Goal: Information Seeking & Learning: Learn about a topic

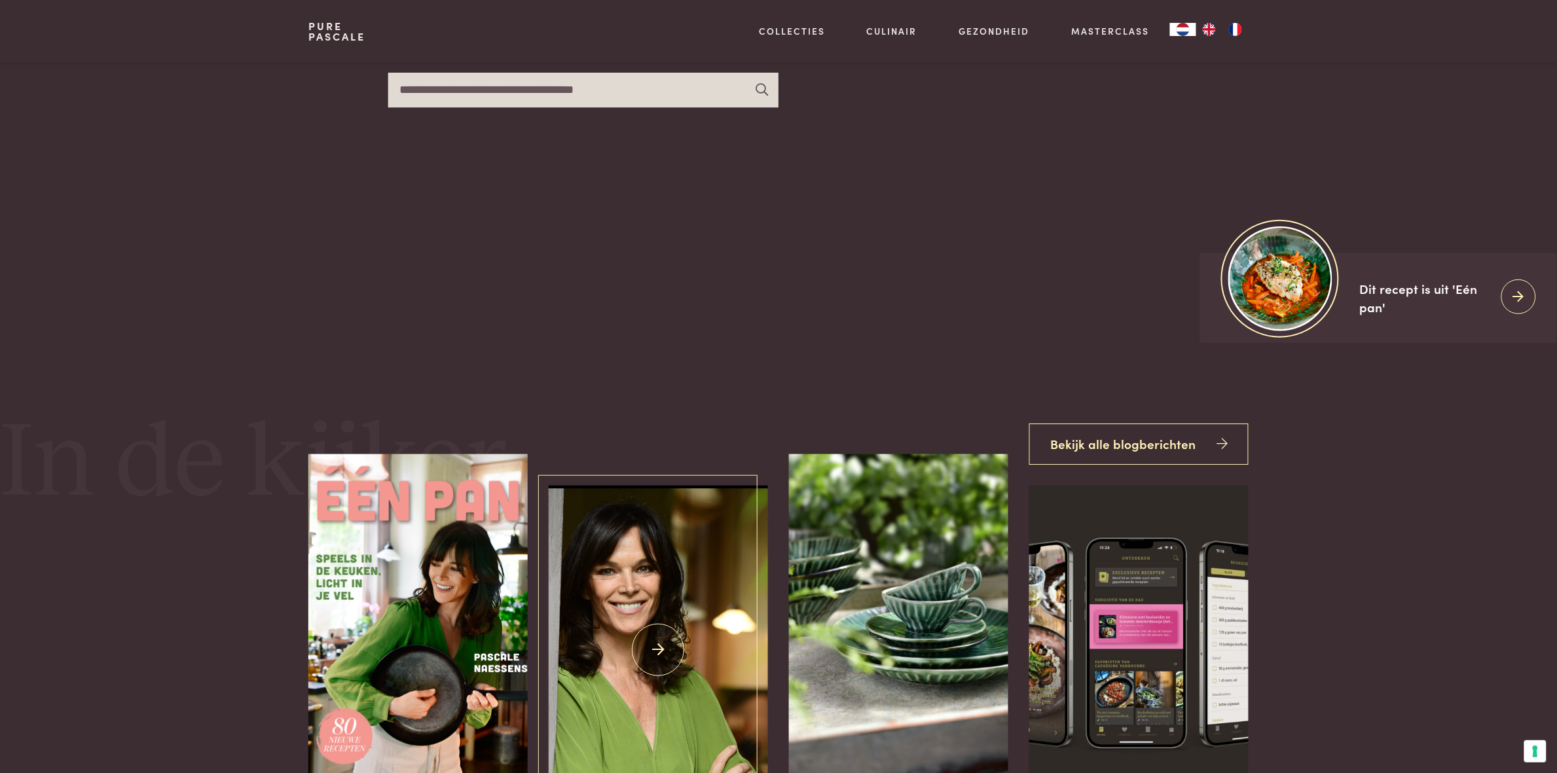
scroll to position [181, 0]
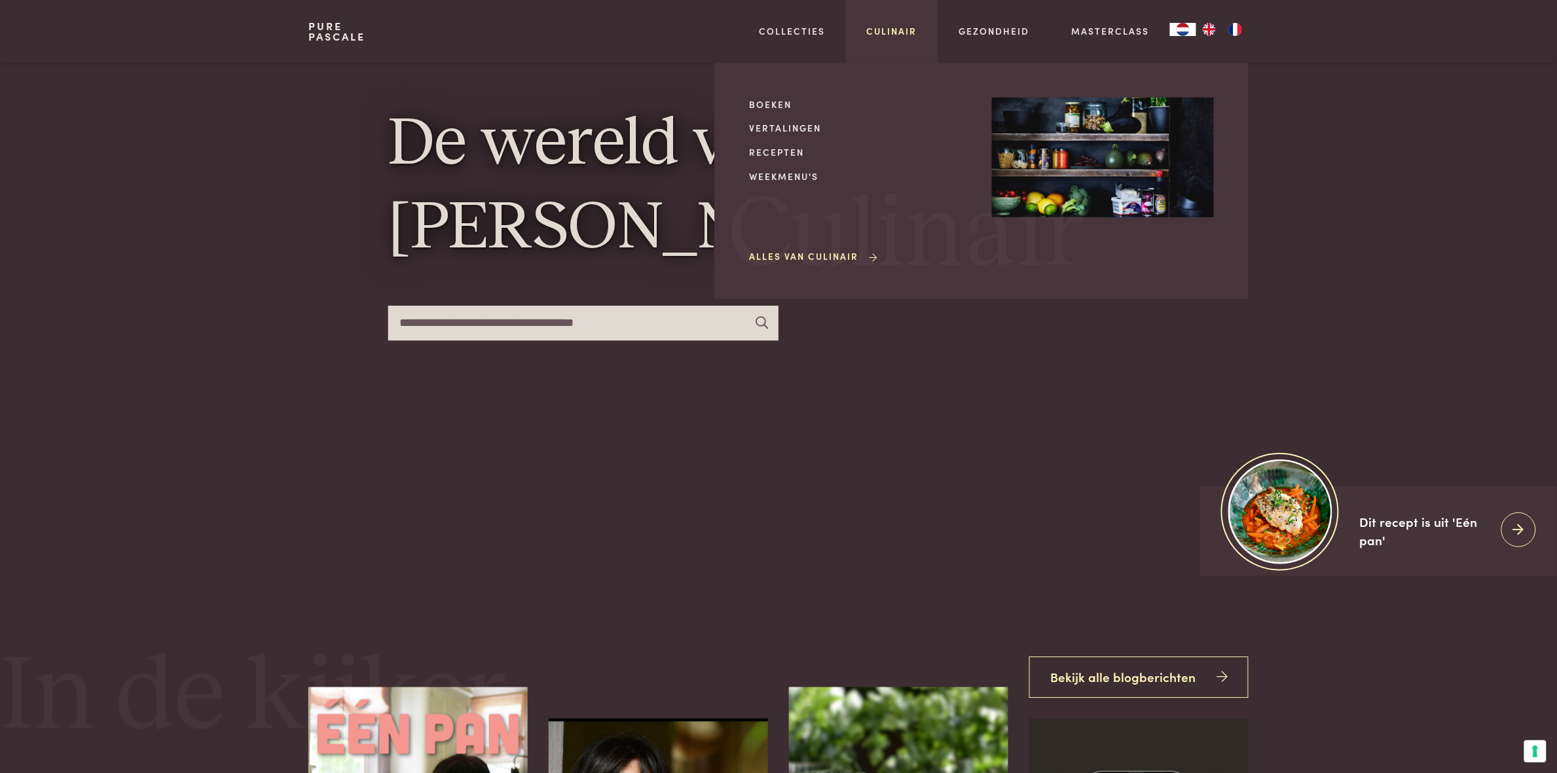
click at [894, 28] on link "Culinair" at bounding box center [892, 31] width 50 height 14
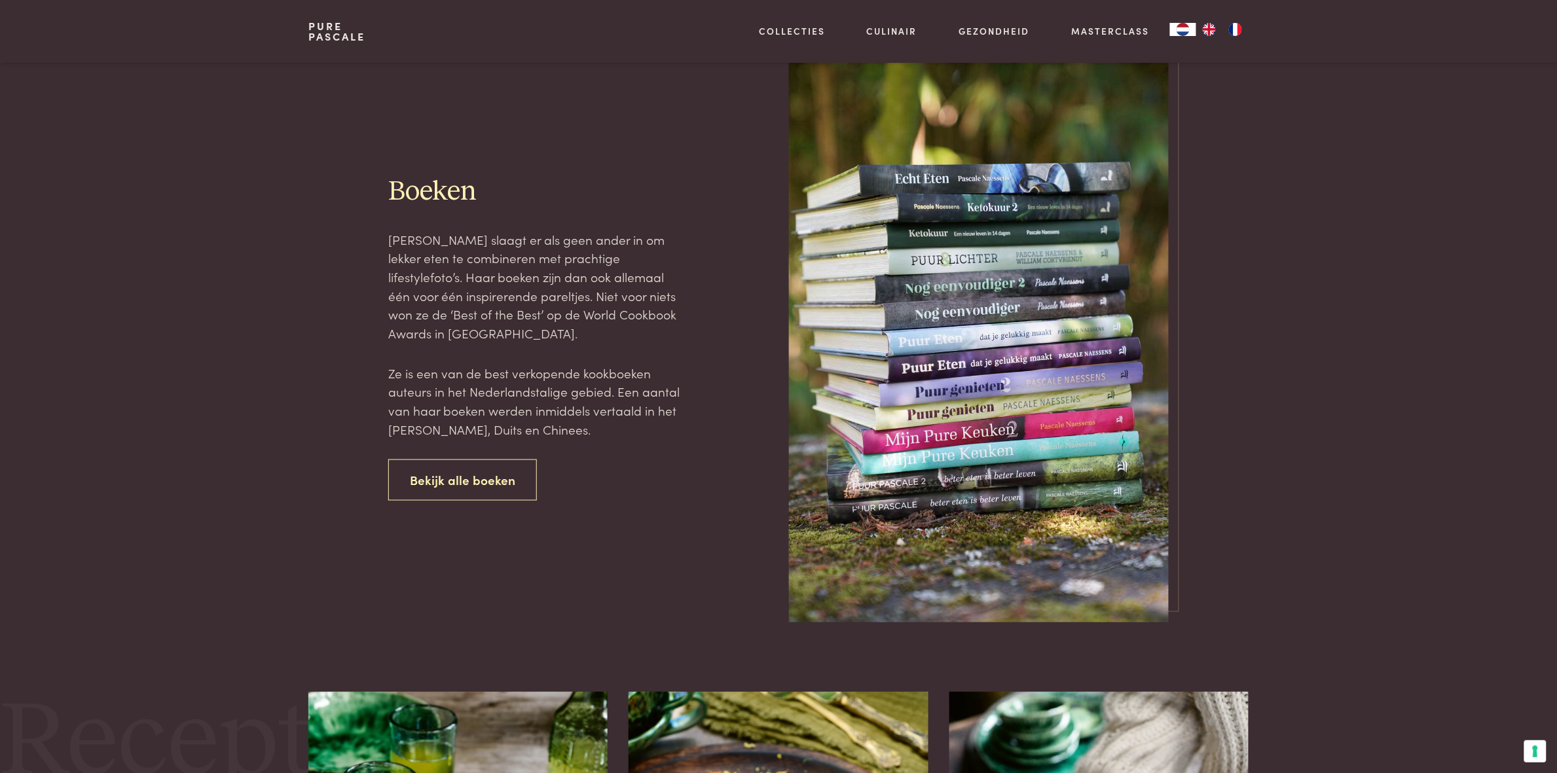
scroll to position [633, 0]
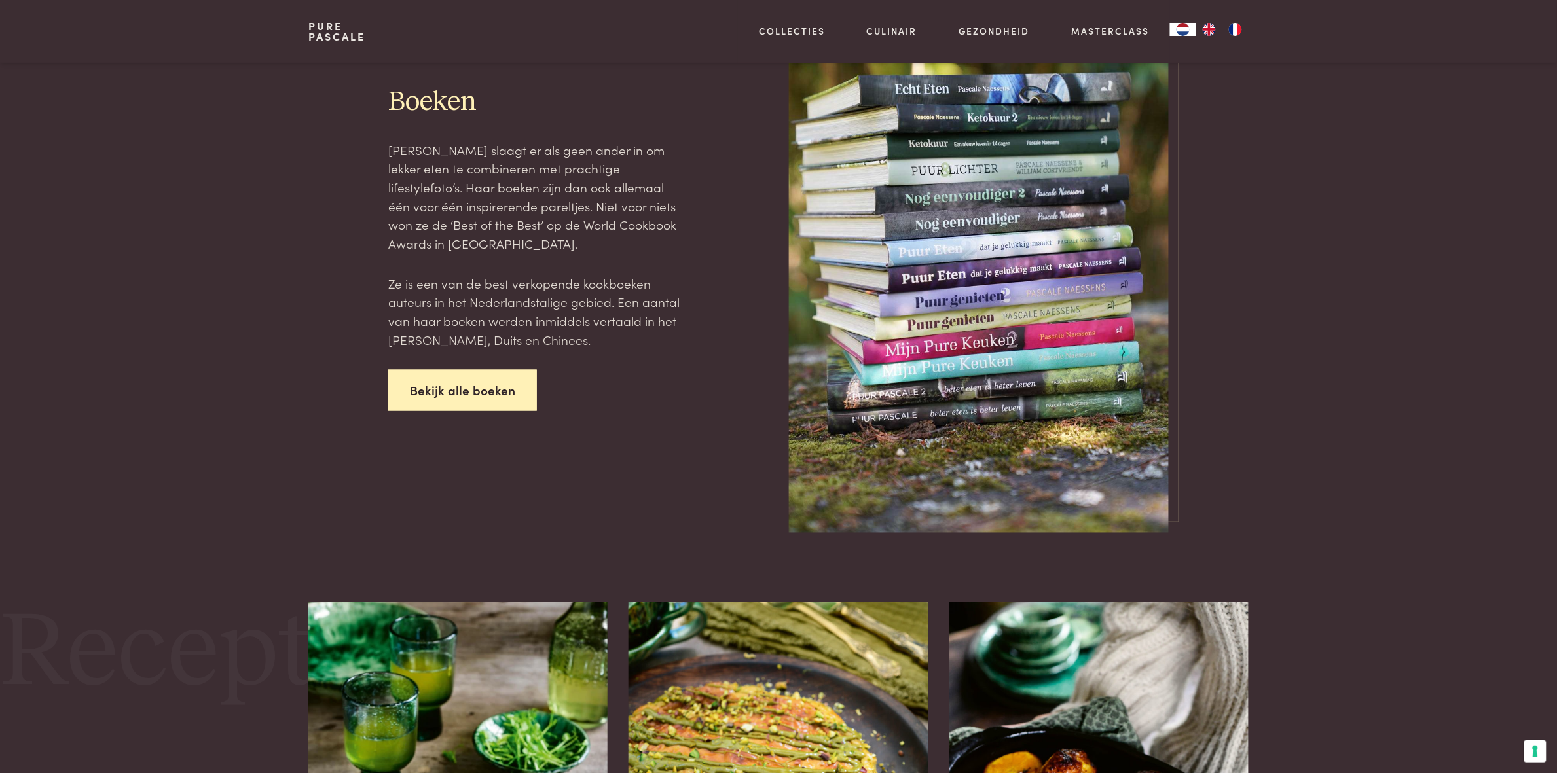
click at [515, 388] on link "Bekijk alle boeken" at bounding box center [462, 390] width 149 height 41
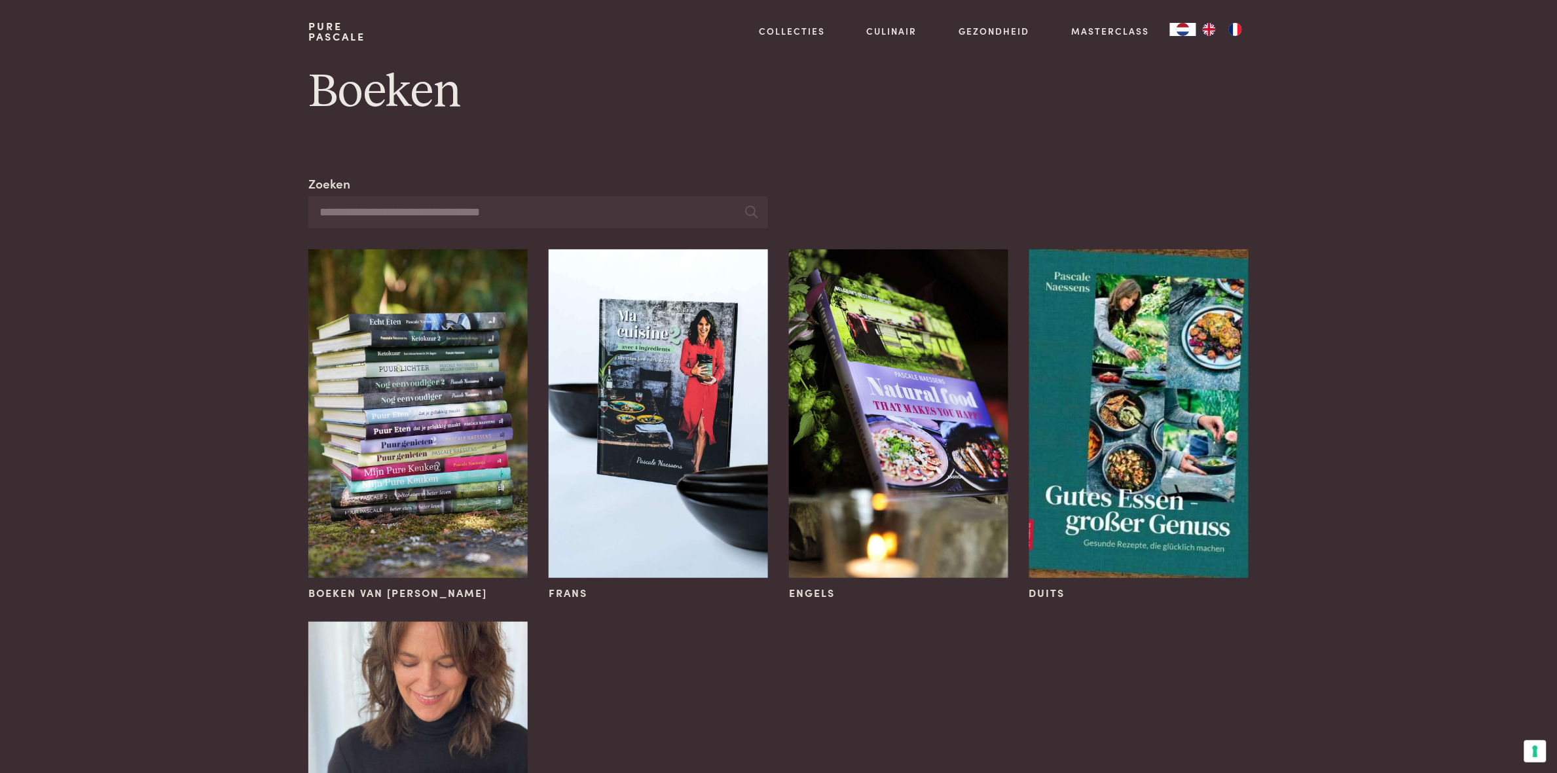
drag, startPoint x: 1127, startPoint y: 215, endPoint x: 1159, endPoint y: 217, distance: 32.1
click at [1127, 215] on div "Zoeken Frans Engels Duits Chinees Boeken van Pascale Naessens" at bounding box center [778, 574] width 940 height 800
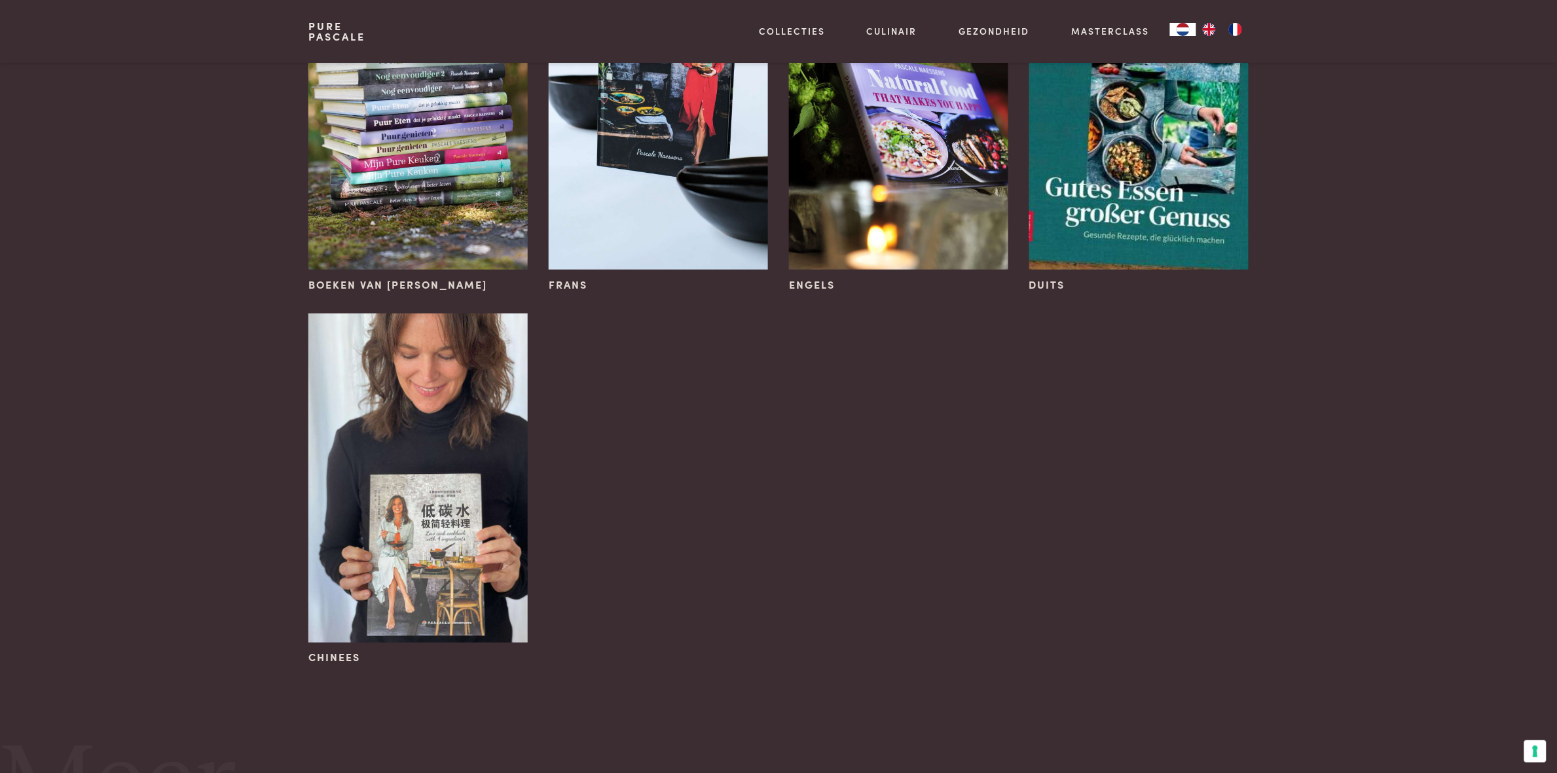
scroll to position [311, 0]
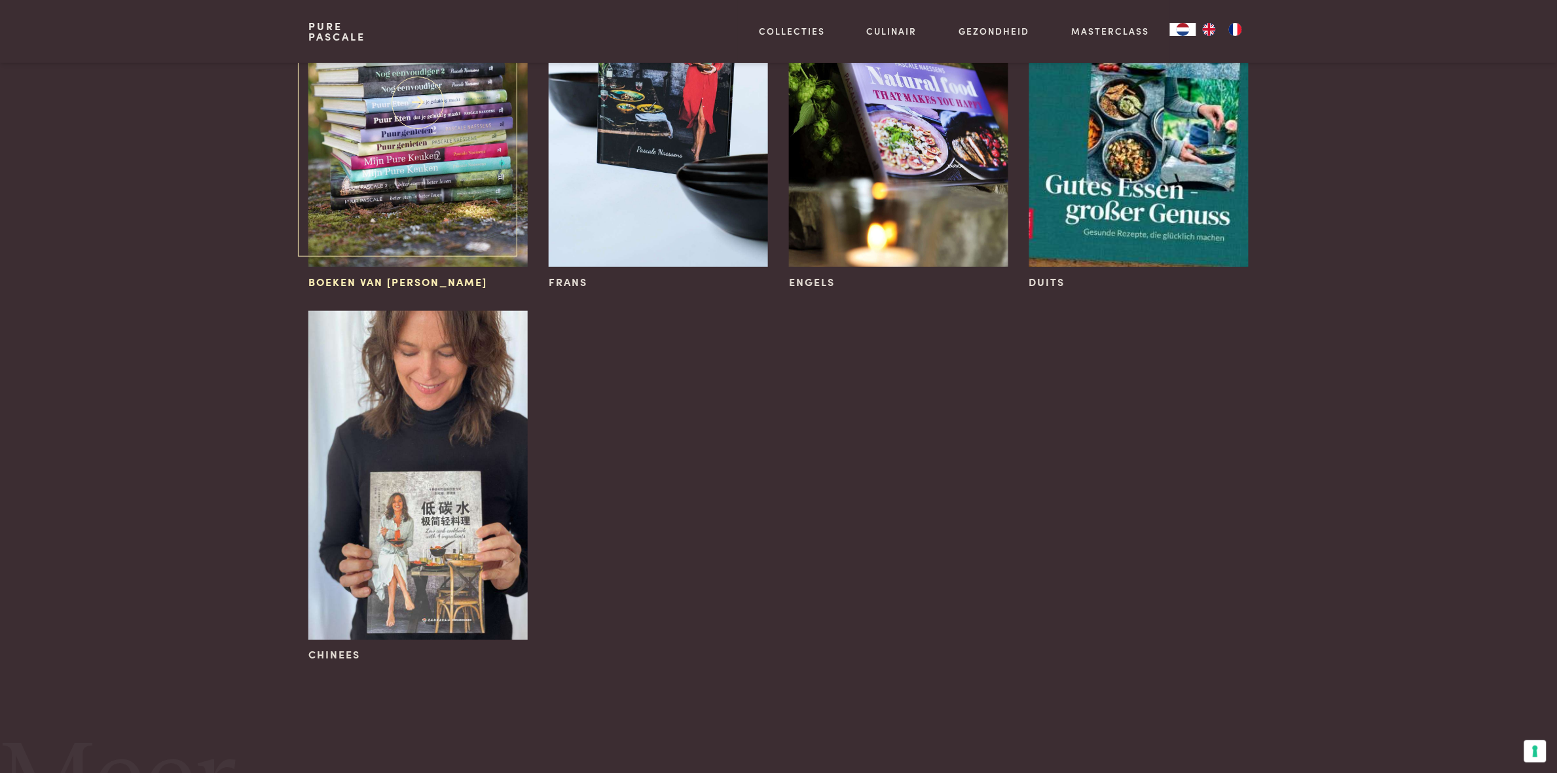
click at [428, 191] on img at bounding box center [417, 102] width 219 height 329
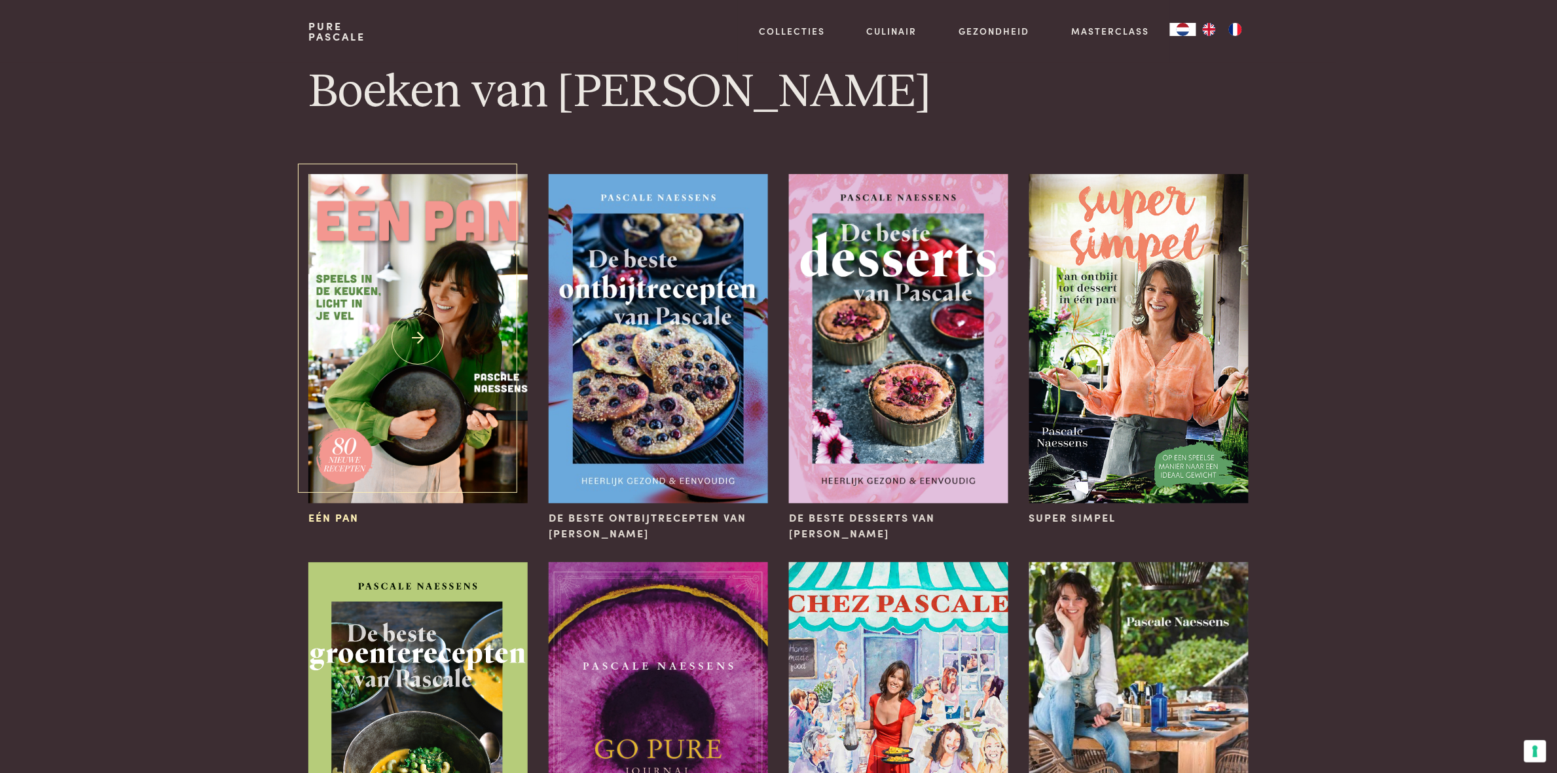
click at [463, 415] on img at bounding box center [417, 338] width 219 height 329
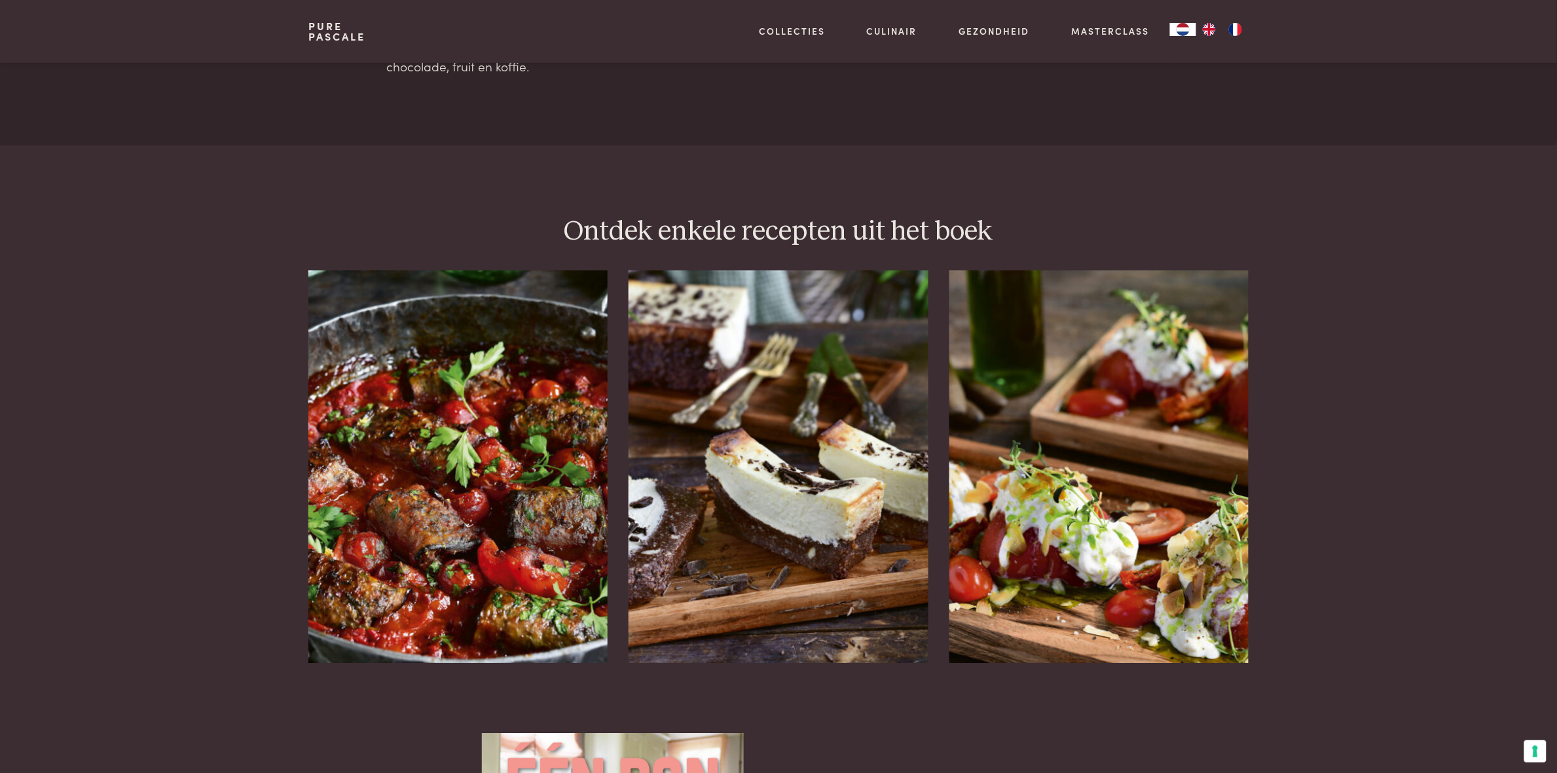
scroll to position [1752, 0]
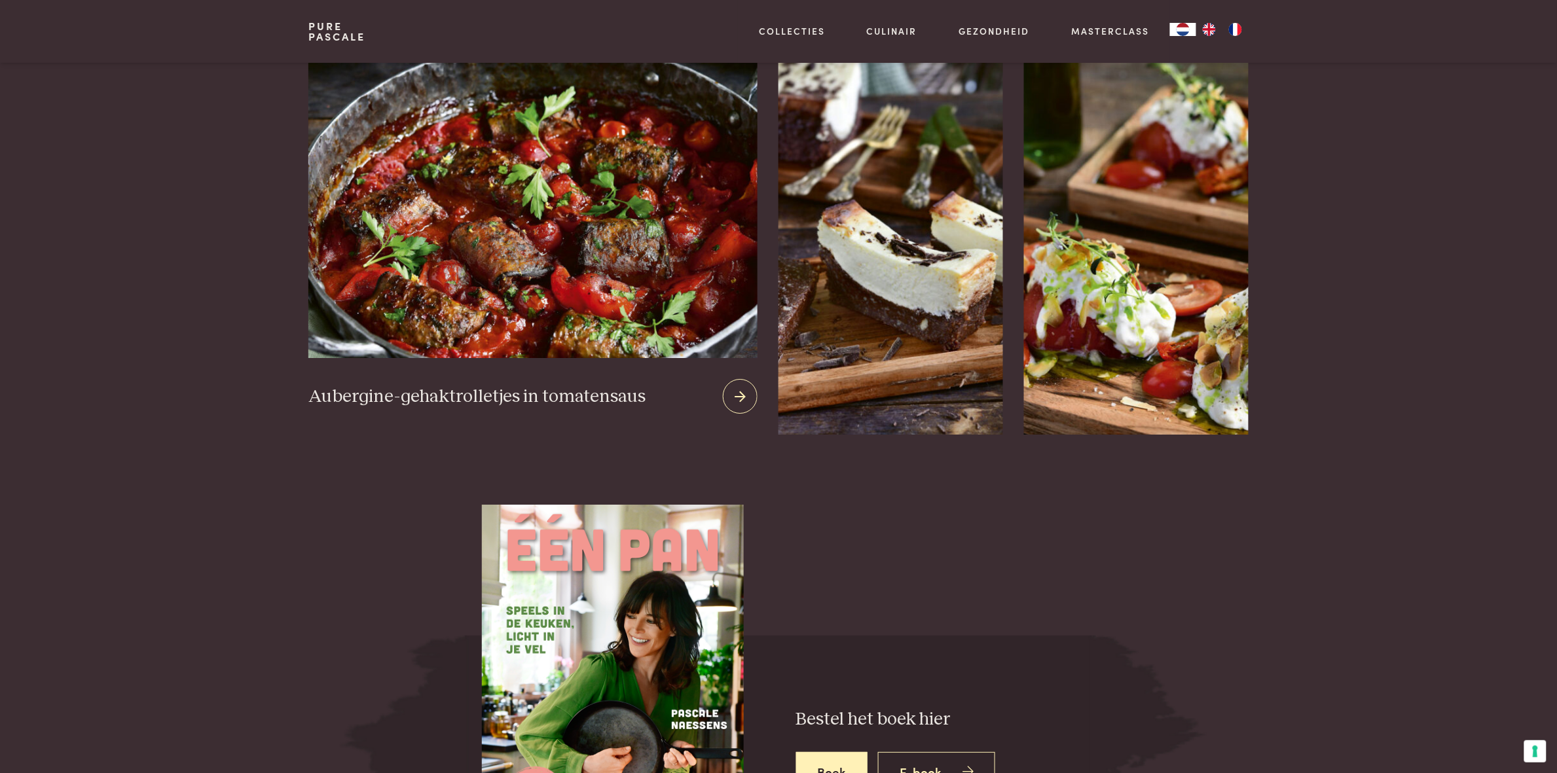
click at [429, 312] on img at bounding box center [532, 200] width 449 height 316
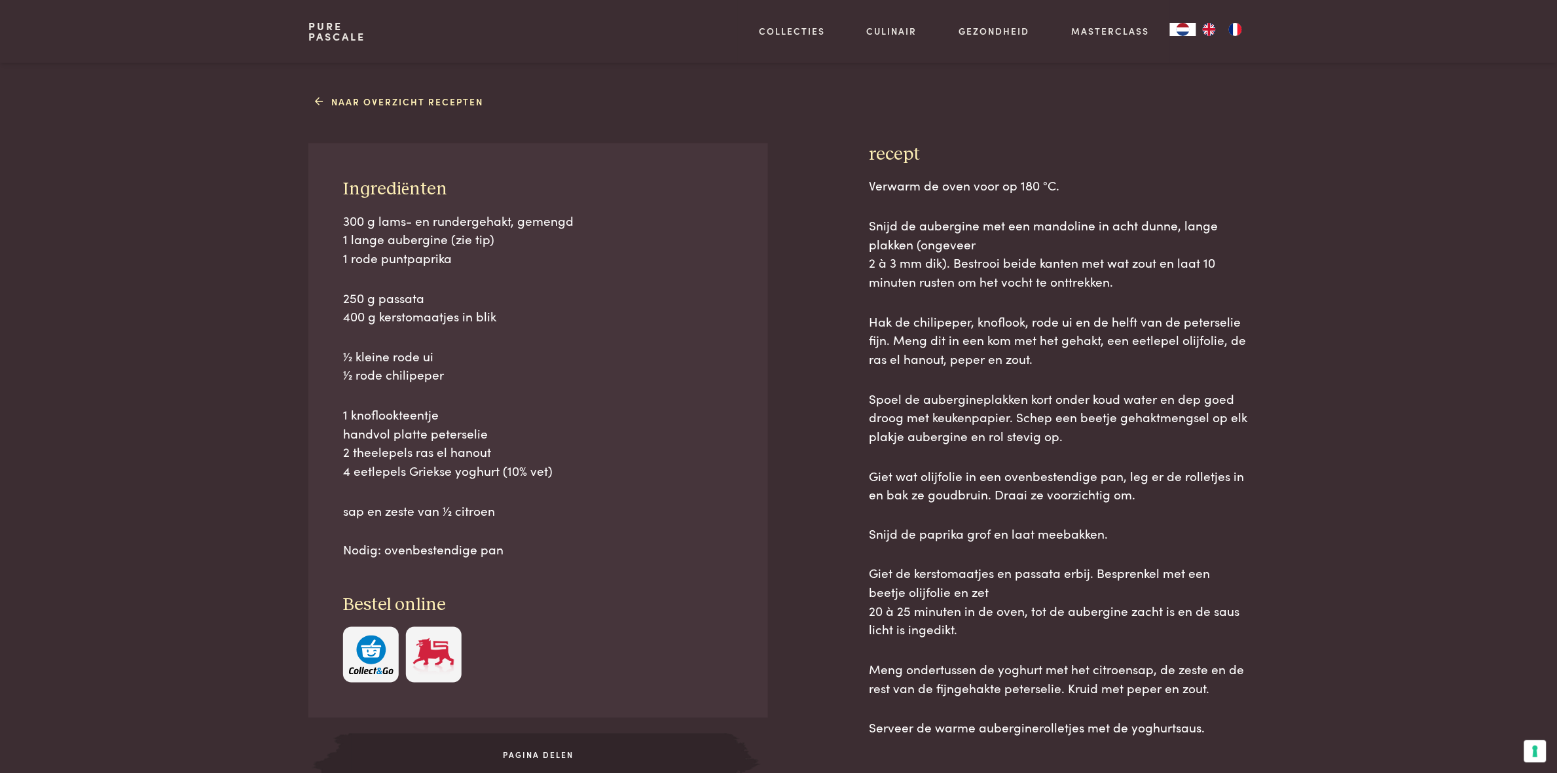
scroll to position [535, 0]
